Goal: Information Seeking & Learning: Learn about a topic

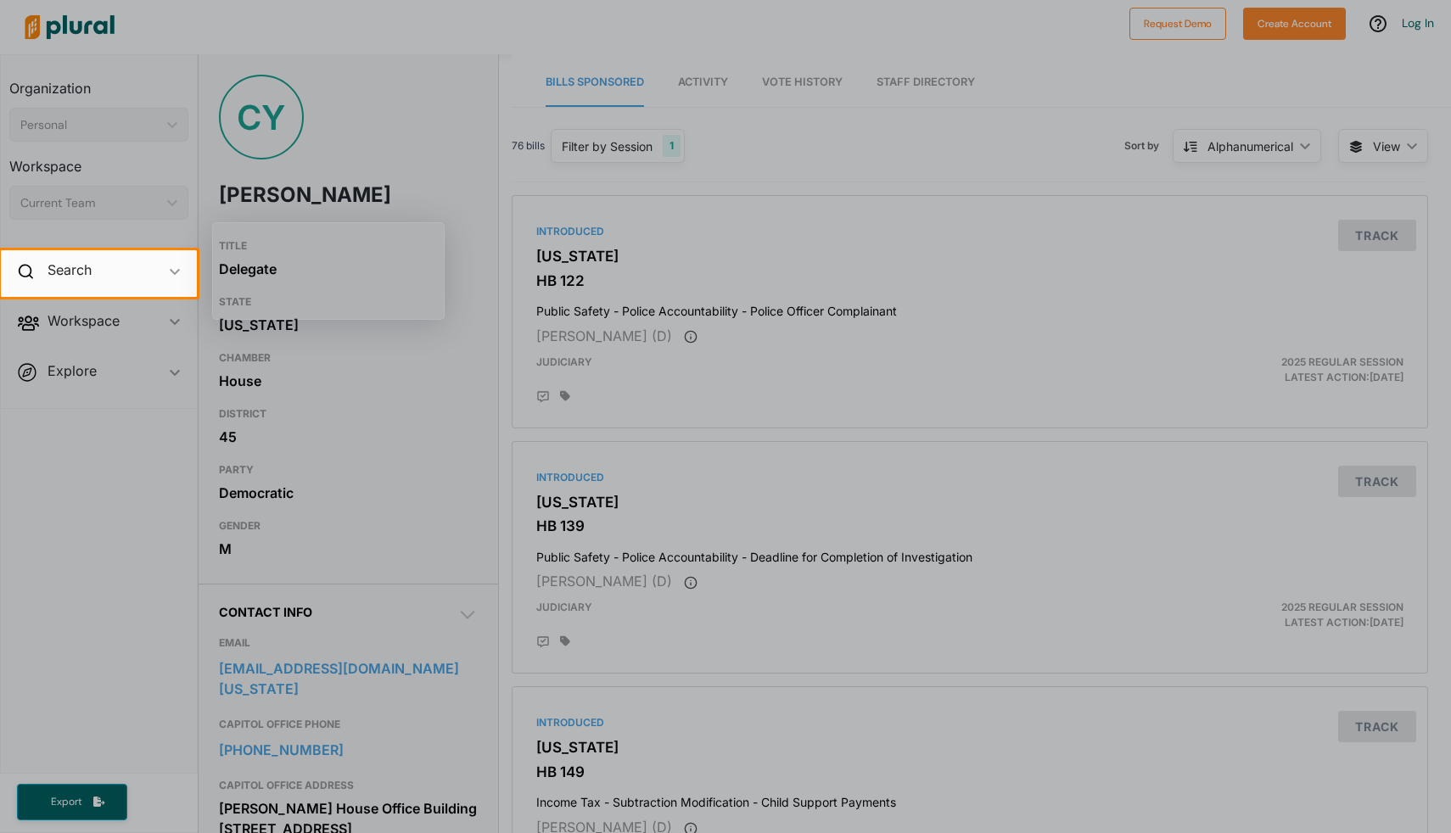
click at [704, 189] on div at bounding box center [725, 125] width 1451 height 250
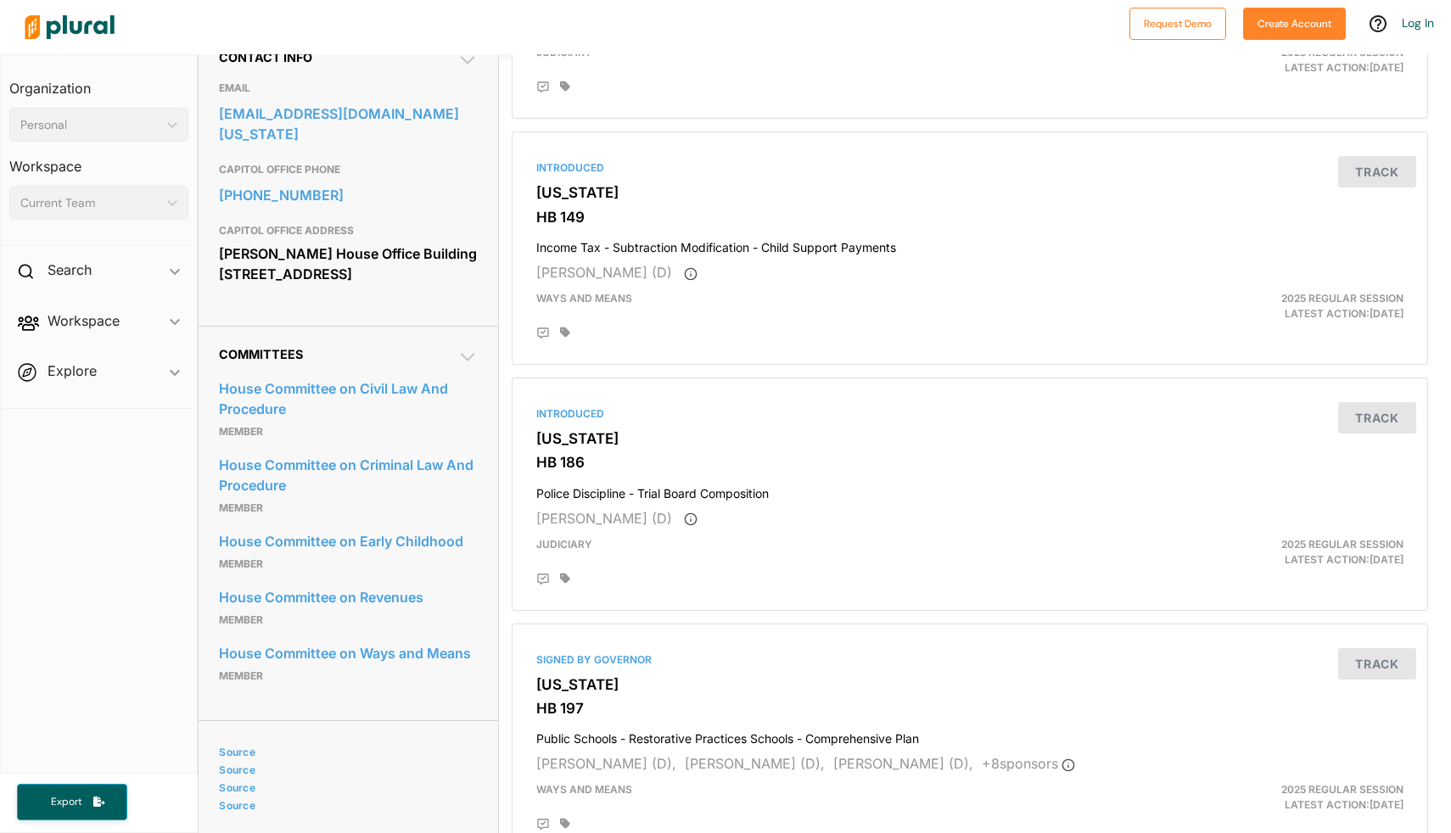
scroll to position [758, 0]
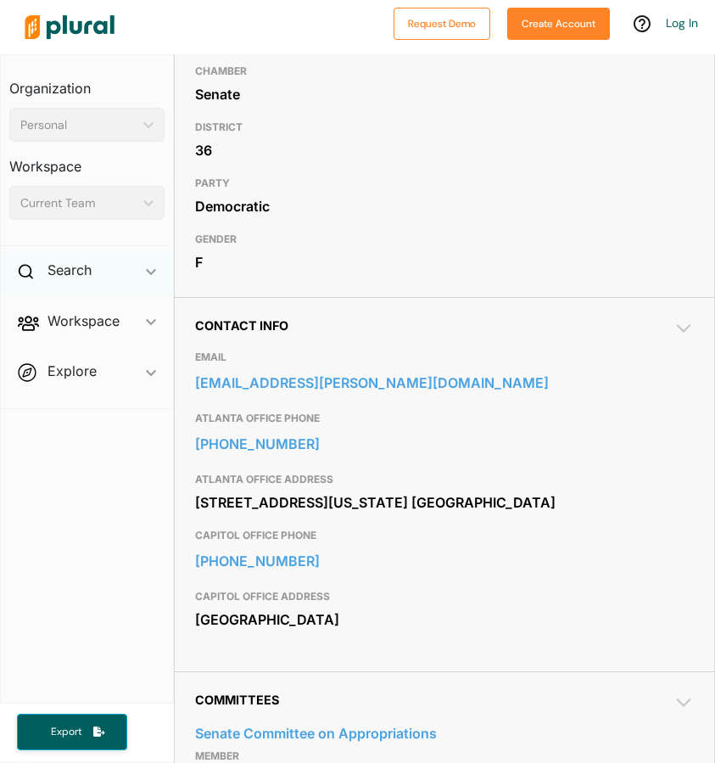
scroll to position [126, 0]
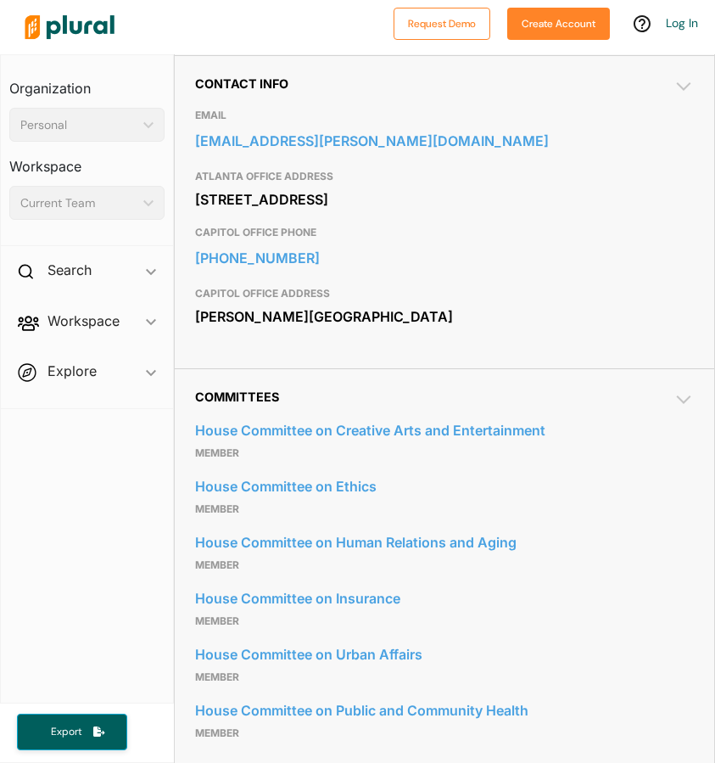
scroll to position [942, 0]
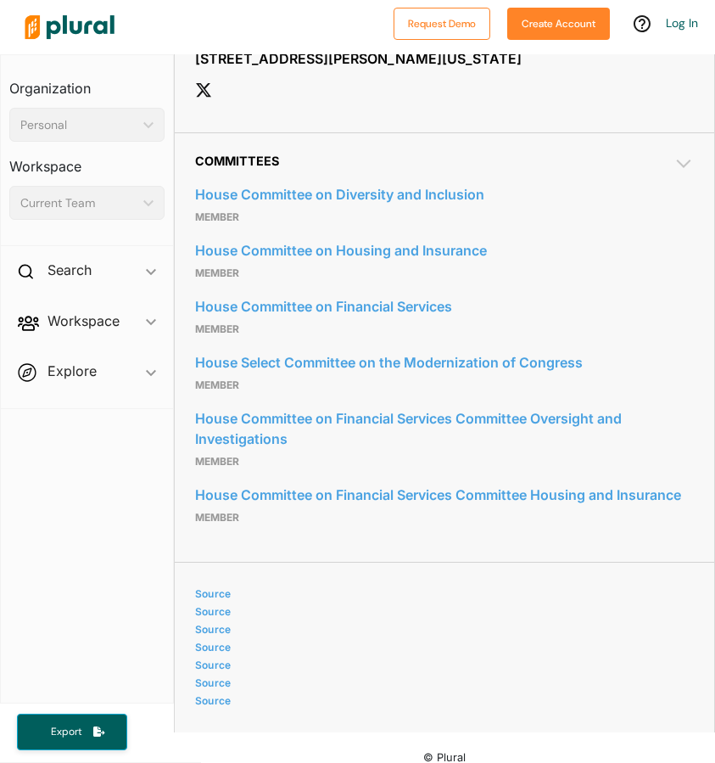
scroll to position [1301, 0]
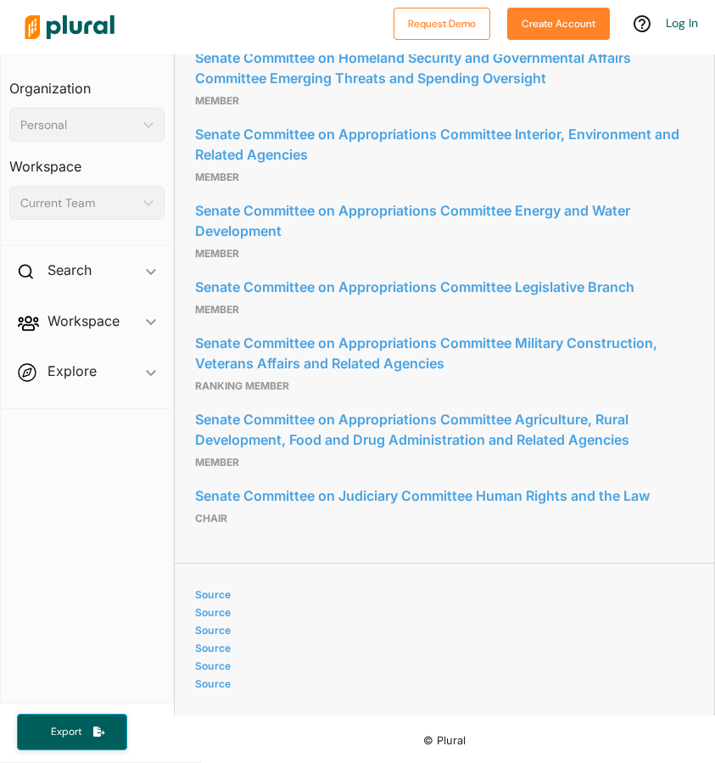
scroll to position [2332, 0]
click at [212, 139] on link "Senate Committee on Appropriations Committee Interior, Environment and Related …" at bounding box center [444, 144] width 499 height 46
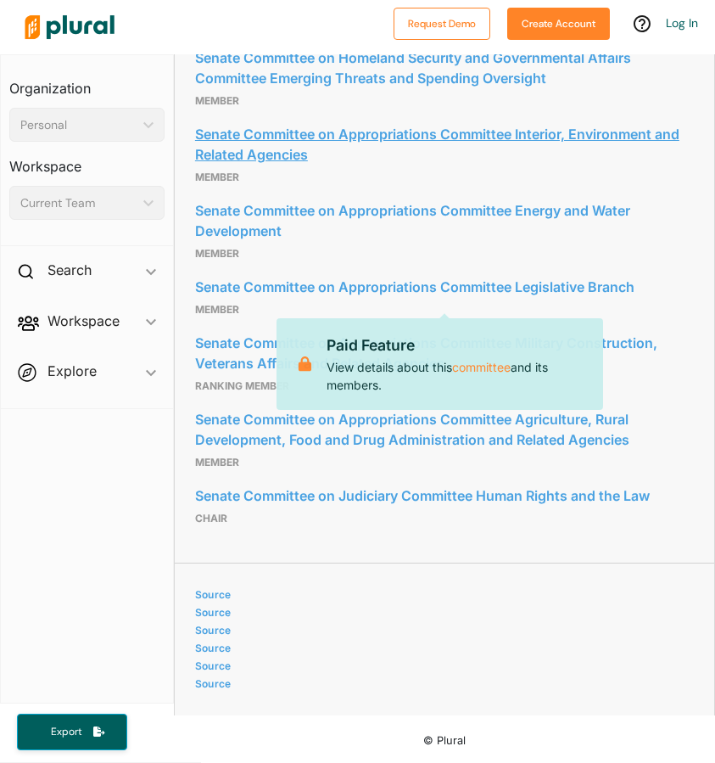
click at [212, 139] on link "Senate Committee on Appropriations Committee Interior, Environment and Related …" at bounding box center [444, 144] width 499 height 46
click at [306, 167] on link "Senate Committee on Appropriations Committee Interior, Environment and Related …" at bounding box center [444, 144] width 499 height 46
click at [233, 244] on link "Senate Committee on Appropriations Committee Energy and Water Development" at bounding box center [444, 221] width 499 height 46
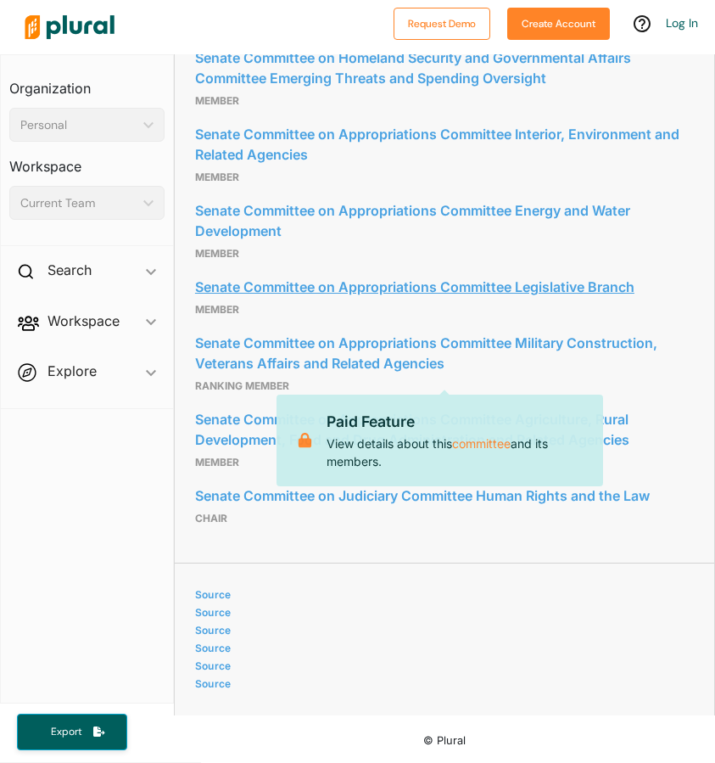
click at [234, 300] on link "Senate Committee on Appropriations Committee Legislative Branch" at bounding box center [444, 286] width 499 height 25
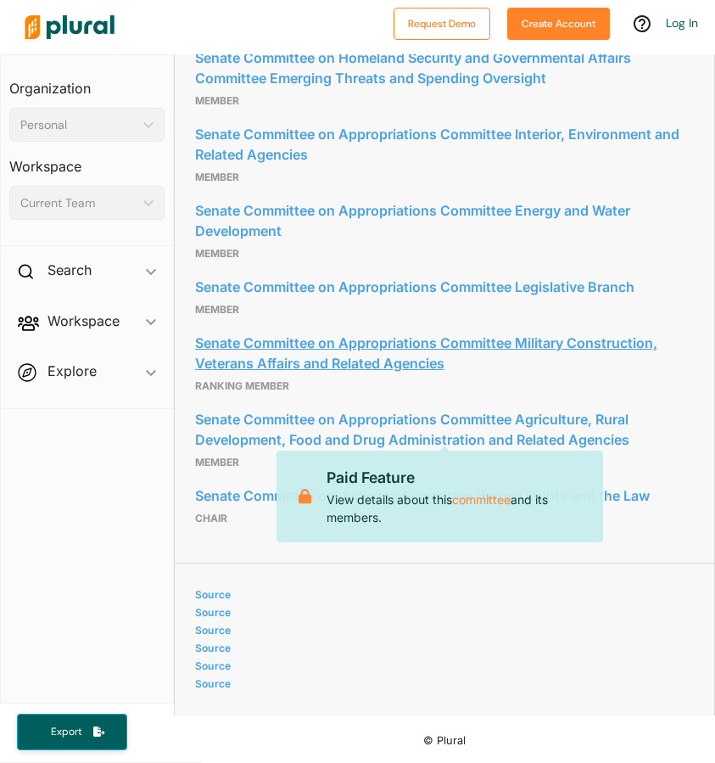
click at [223, 376] on link "Senate Committee on Appropriations Committee Military Construction, Veterans Af…" at bounding box center [444, 353] width 499 height 46
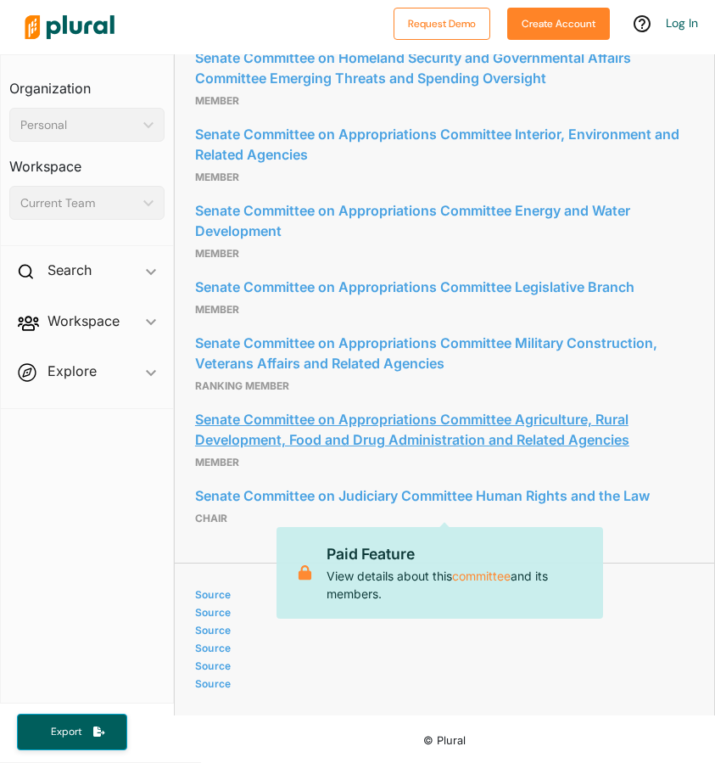
click at [233, 452] on link "Senate Committee on Appropriations Committee Agriculture, Rural Development, Fo…" at bounding box center [444, 430] width 499 height 46
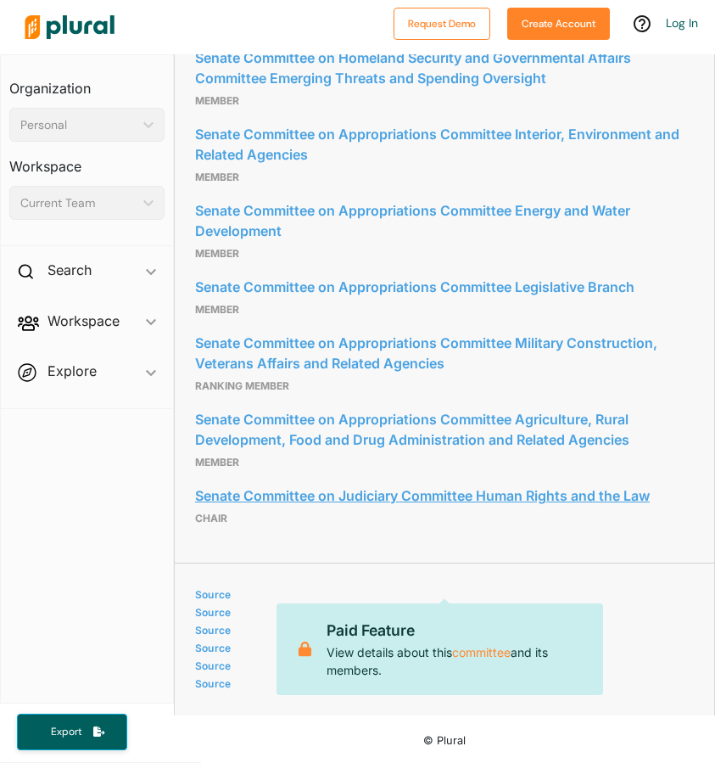
click at [225, 508] on link "Senate Committee on Judiciary Committee Human Rights and the Law" at bounding box center [444, 495] width 499 height 25
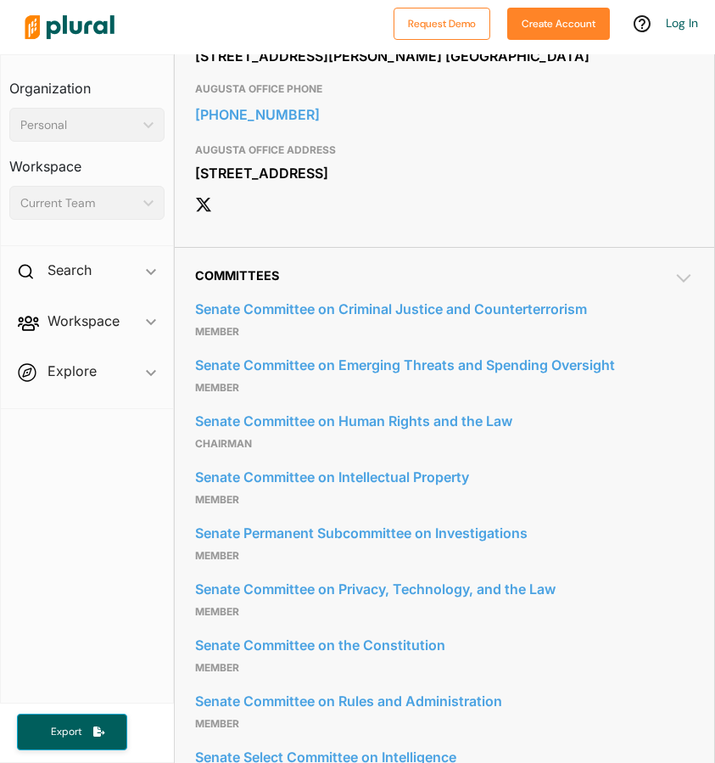
scroll to position [993, 0]
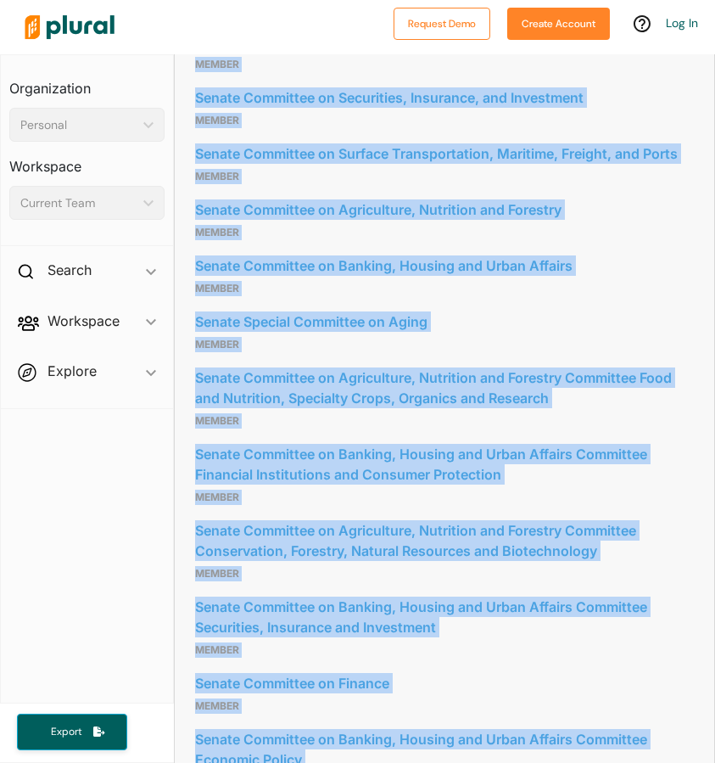
scroll to position [2531, 0]
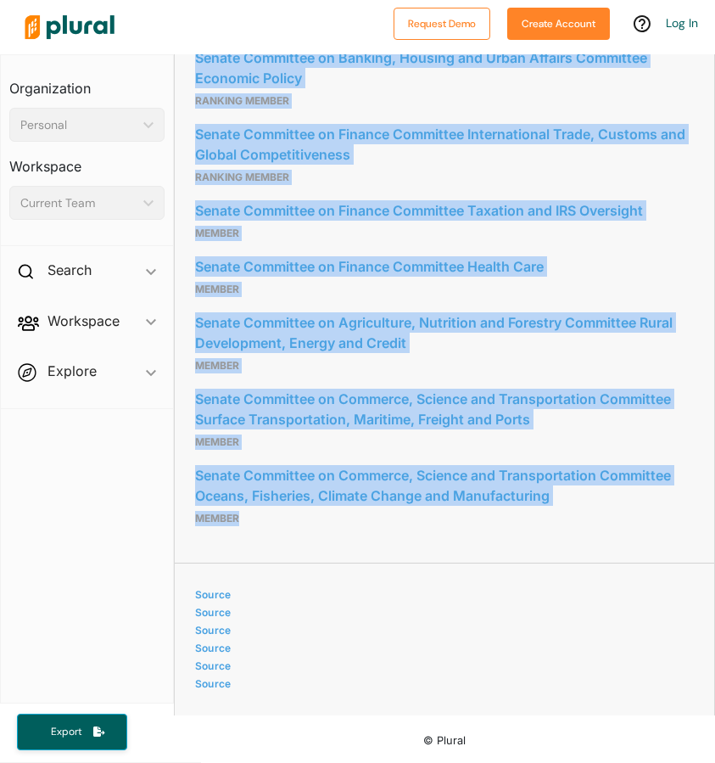
drag, startPoint x: 193, startPoint y: 187, endPoint x: 585, endPoint y: 522, distance: 515.9
copy div "Senate Committee on Aviation Safety, Operations, and Innovation Member Senate C…"
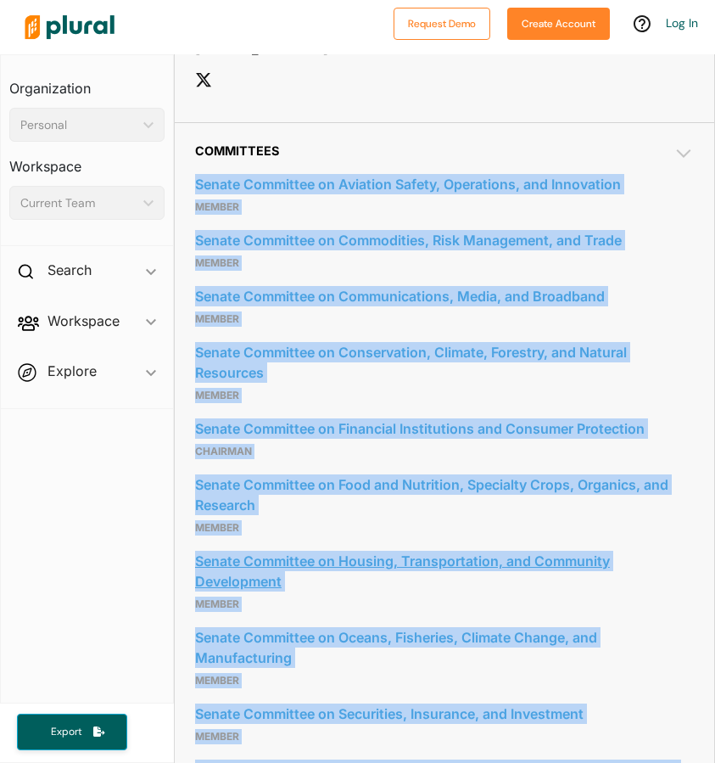
scroll to position [1108, 0]
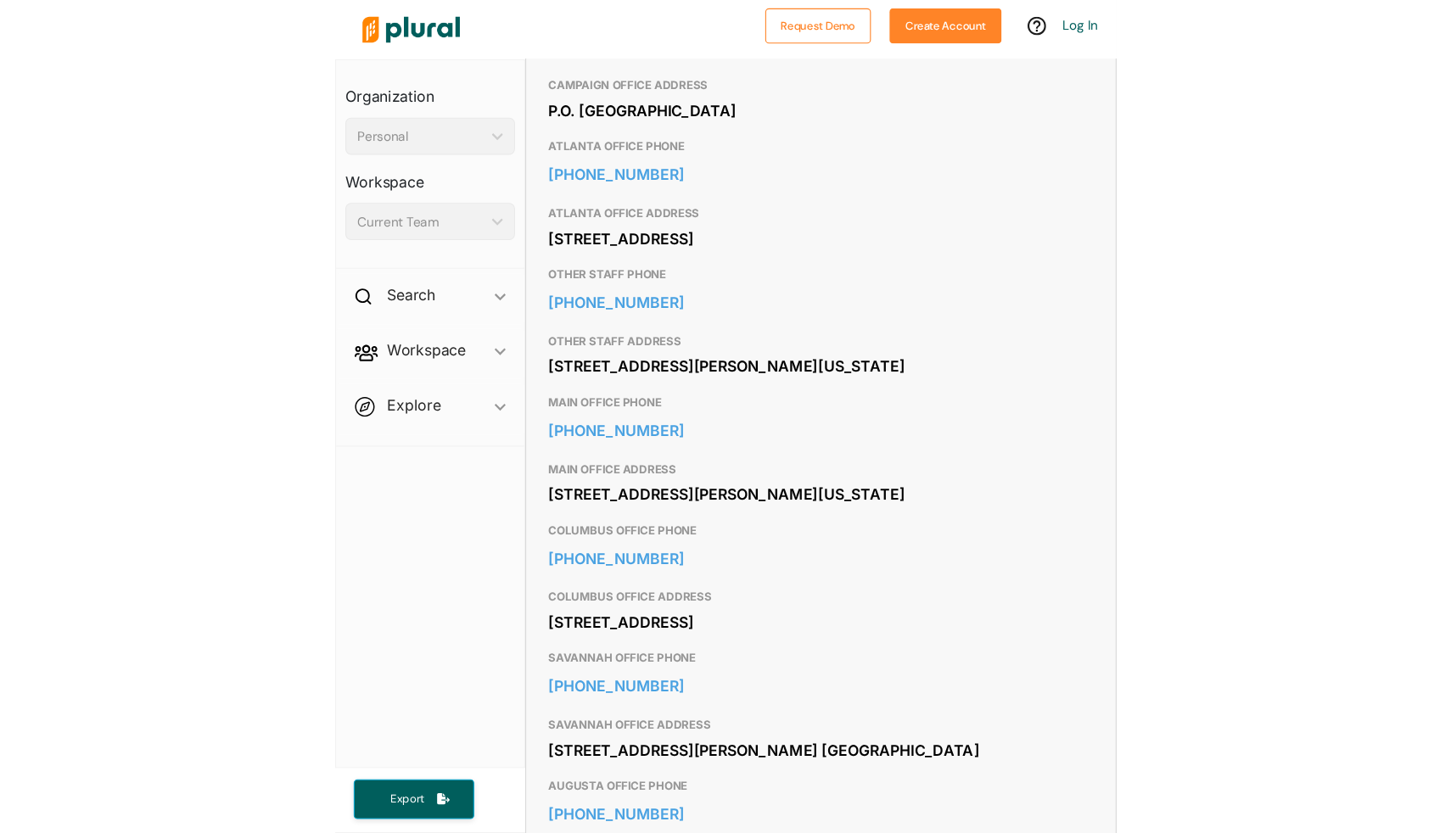
scroll to position [788, 0]
